Goal: Transaction & Acquisition: Purchase product/service

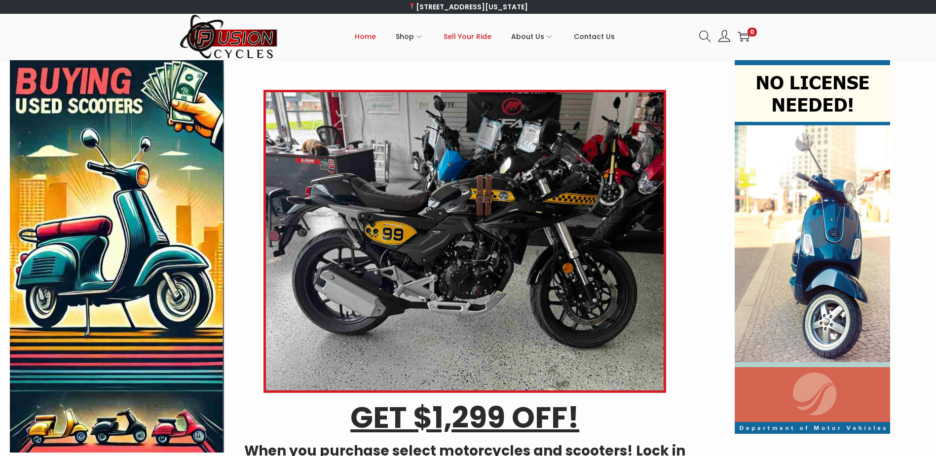
click at [472, 38] on span "Sell Your Ride" at bounding box center [467, 36] width 48 height 25
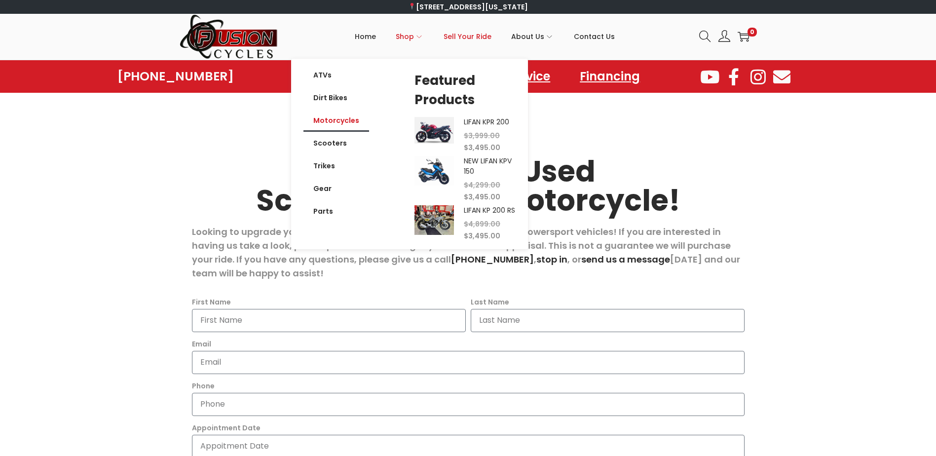
click at [353, 122] on link "Motorcycles" at bounding box center [336, 120] width 66 height 23
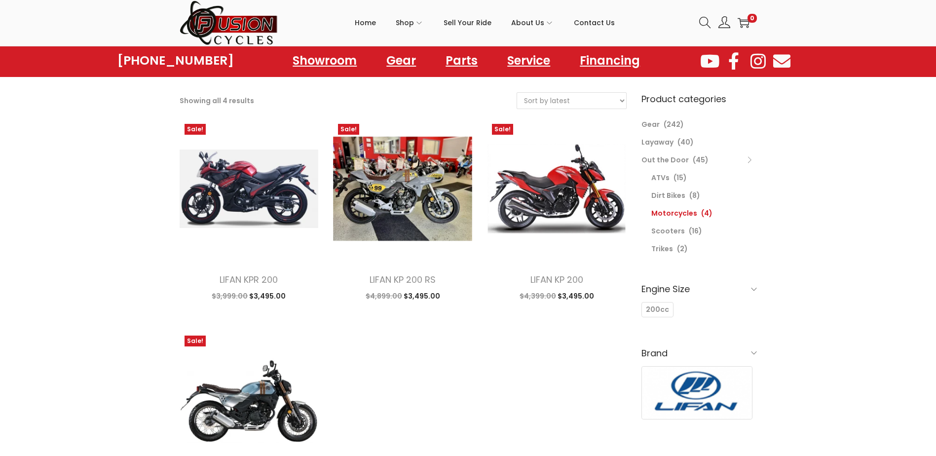
scroll to position [148, 0]
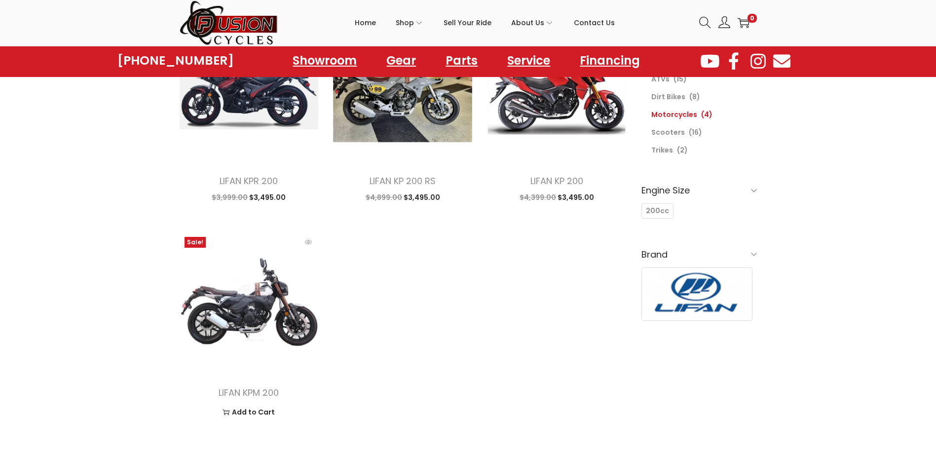
click at [254, 319] on img at bounding box center [249, 301] width 139 height 139
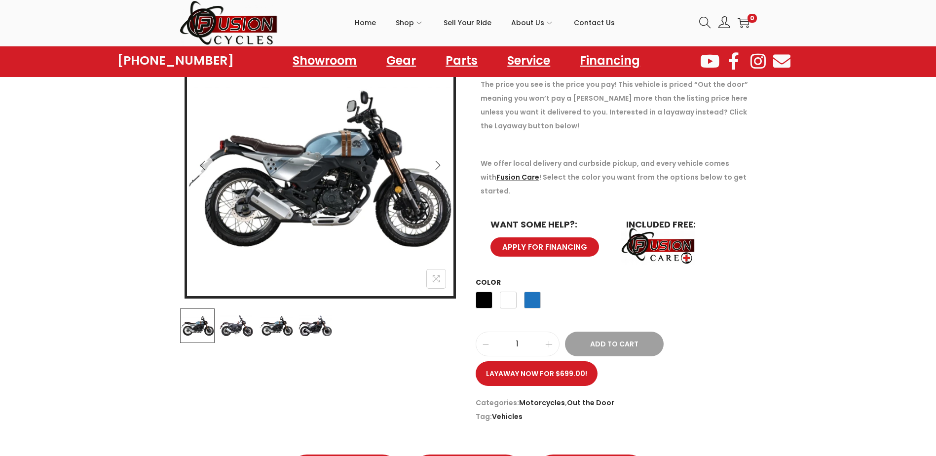
scroll to position [148, 0]
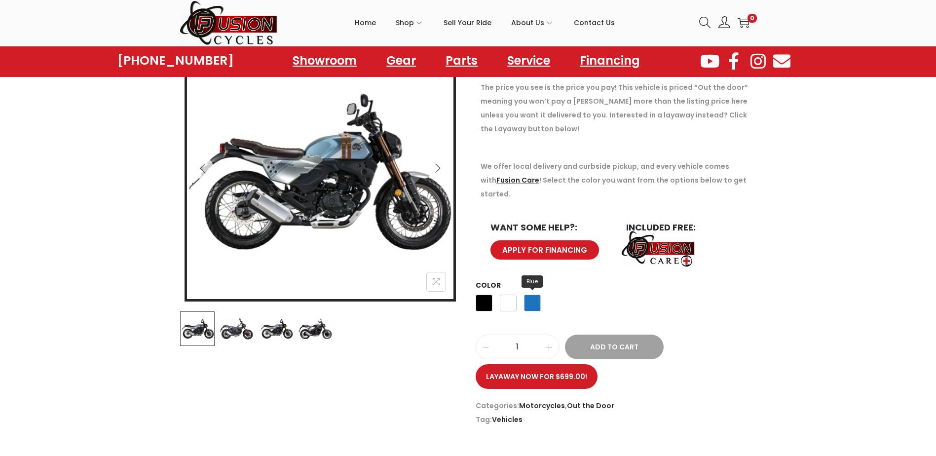
click at [535, 294] on span "Blue" at bounding box center [532, 302] width 17 height 17
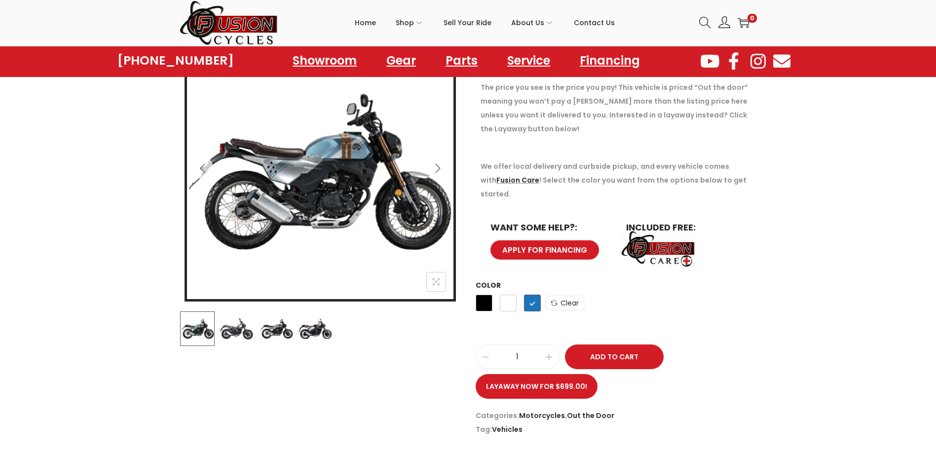
click at [233, 329] on img at bounding box center [236, 328] width 35 height 35
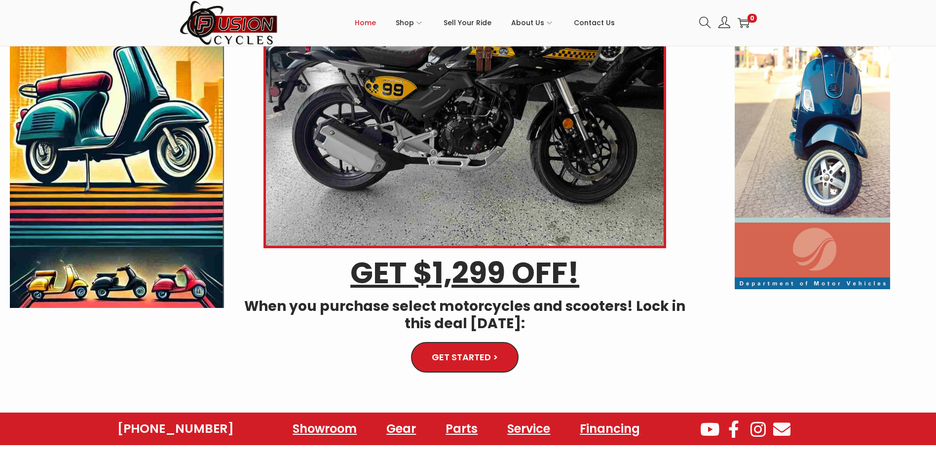
scroll to position [148, 0]
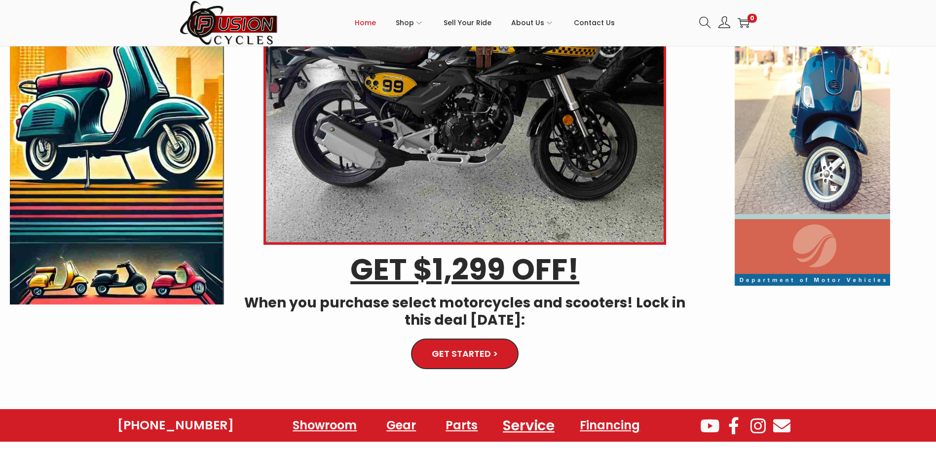
click at [519, 424] on link "Service" at bounding box center [528, 425] width 75 height 27
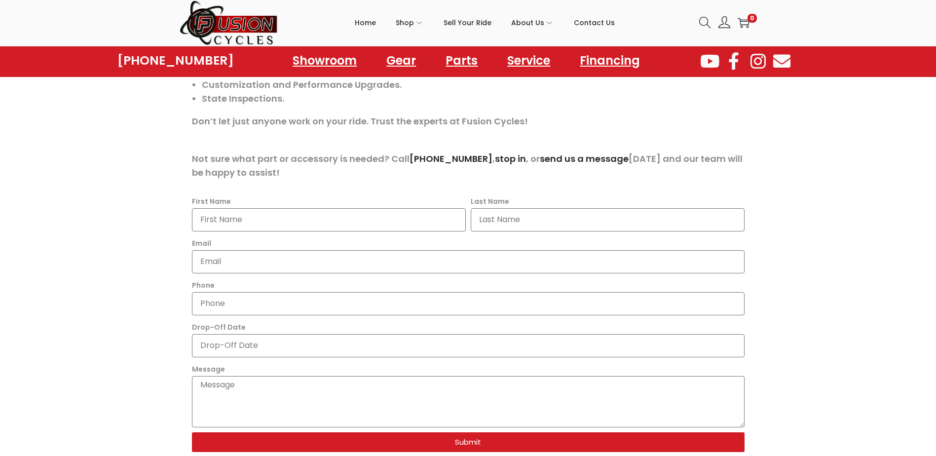
scroll to position [345, 0]
